Goal: Check status: Check status

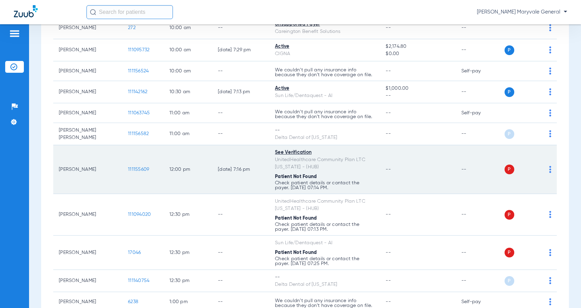
scroll to position [231, 0]
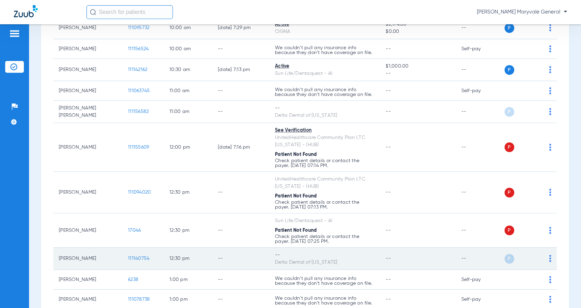
click at [137, 259] on span "111140754" at bounding box center [138, 258] width 21 height 5
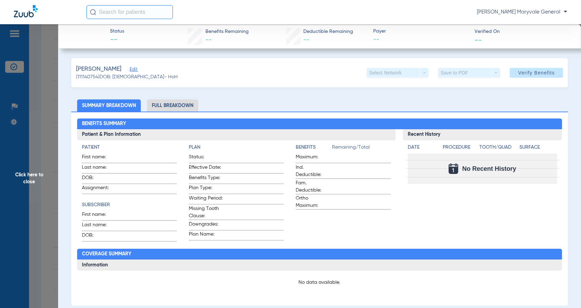
click at [190, 104] on li "Full Breakdown" at bounding box center [172, 105] width 51 height 12
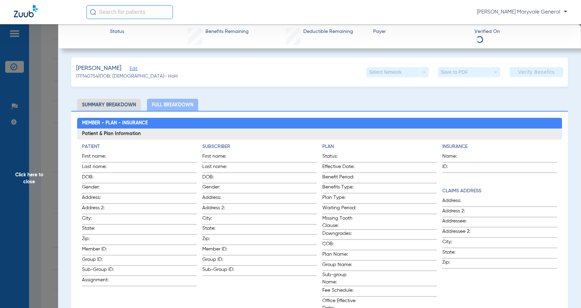
scroll to position [0, 0]
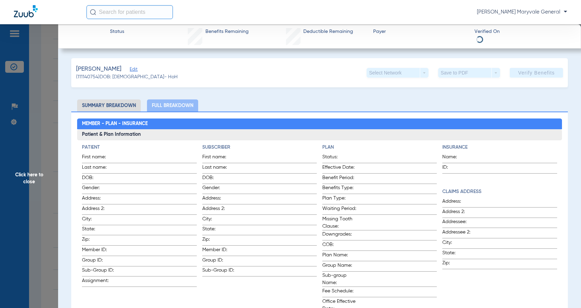
click at [119, 101] on li "Summary Breakdown" at bounding box center [109, 105] width 64 height 12
click at [123, 102] on li "Summary Breakdown" at bounding box center [109, 105] width 64 height 12
click at [123, 104] on li "Summary Breakdown" at bounding box center [109, 105] width 64 height 12
click at [40, 107] on span "Click here to close" at bounding box center [29, 178] width 58 height 308
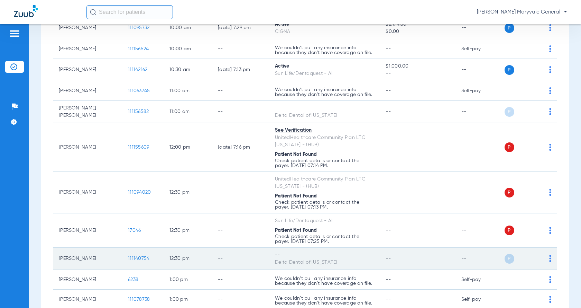
click at [547, 257] on td "P S" at bounding box center [530, 258] width 54 height 22
click at [549, 259] on img at bounding box center [550, 258] width 2 height 7
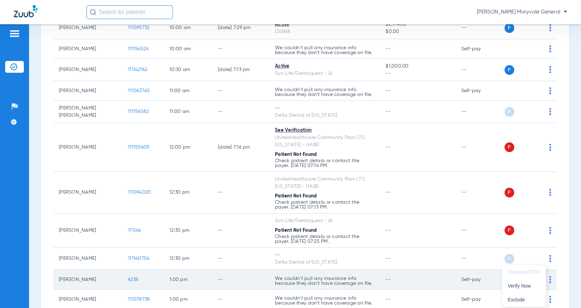
click at [525, 284] on span "Verify Now" at bounding box center [524, 285] width 33 height 5
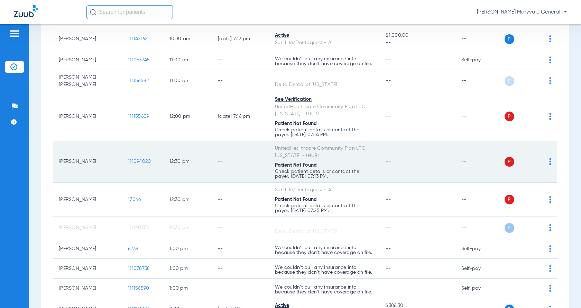
scroll to position [277, 0]
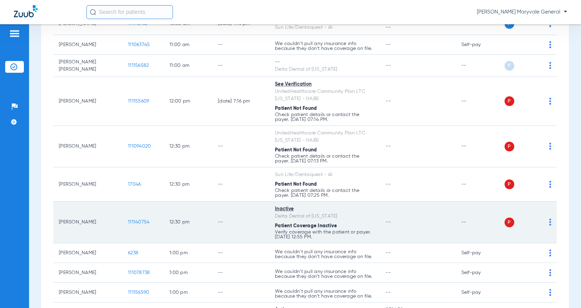
click at [143, 224] on span "111140754" at bounding box center [138, 221] width 21 height 5
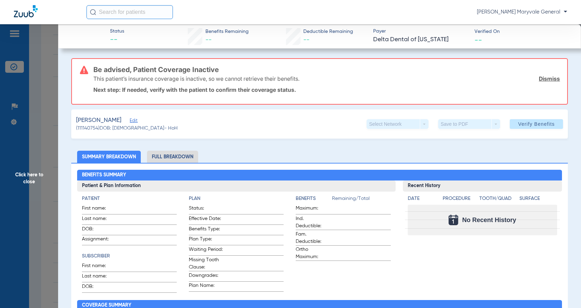
click at [193, 160] on li "Full Breakdown" at bounding box center [172, 156] width 51 height 12
